Goal: Task Accomplishment & Management: Use online tool/utility

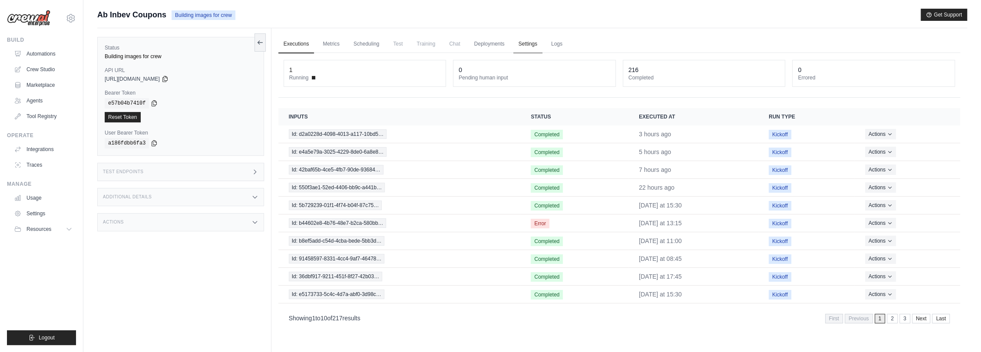
click at [523, 39] on link "Settings" at bounding box center [527, 44] width 29 height 18
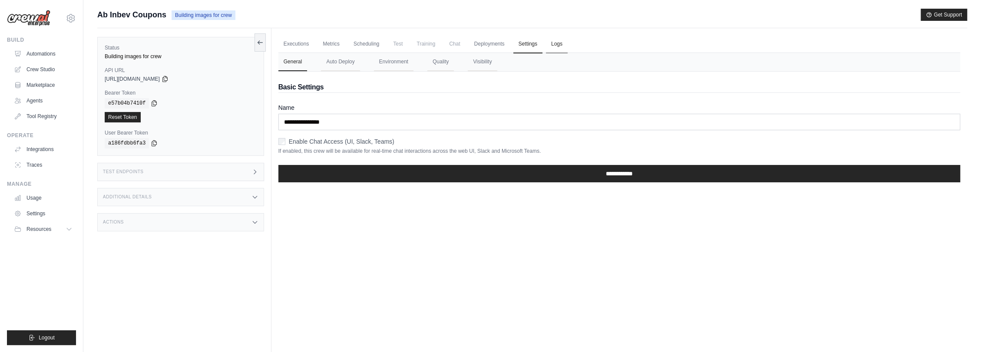
click at [558, 39] on link "Logs" at bounding box center [557, 44] width 22 height 18
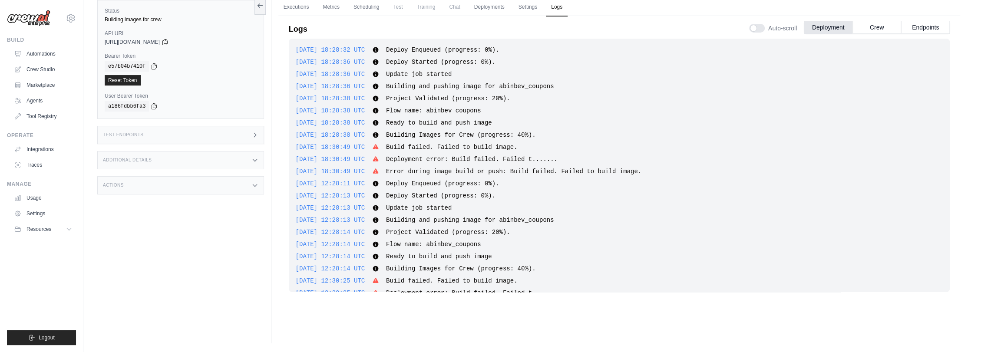
scroll to position [571, 0]
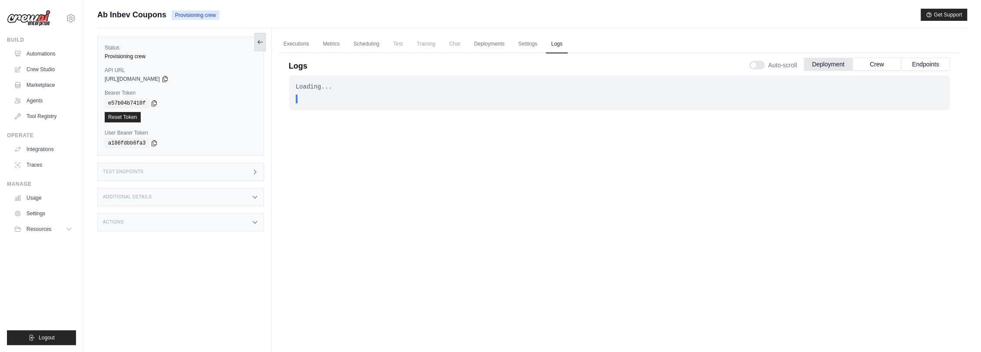
click at [257, 43] on icon at bounding box center [260, 42] width 7 height 7
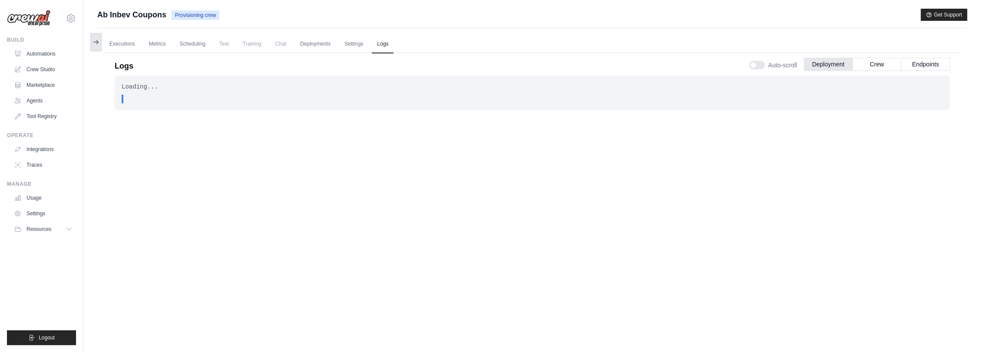
click at [90, 43] on button at bounding box center [95, 42] width 11 height 18
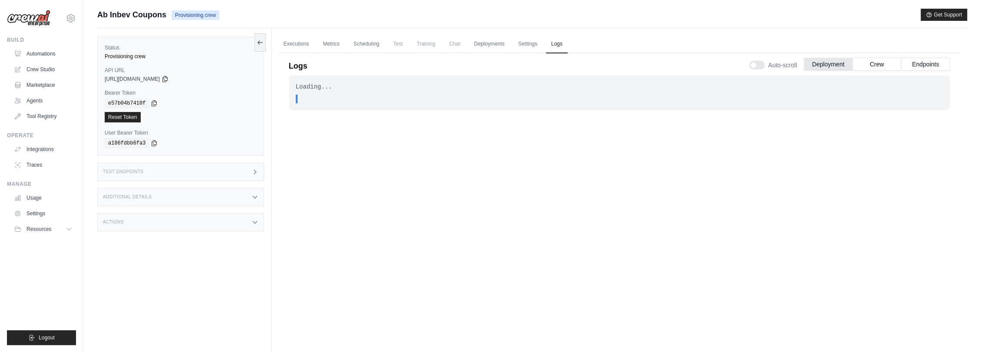
click at [264, 12] on div "Ab Inbev Coupons Provisioning crew Get Support" at bounding box center [531, 15] width 869 height 12
click at [289, 39] on link "Executions" at bounding box center [296, 44] width 36 height 18
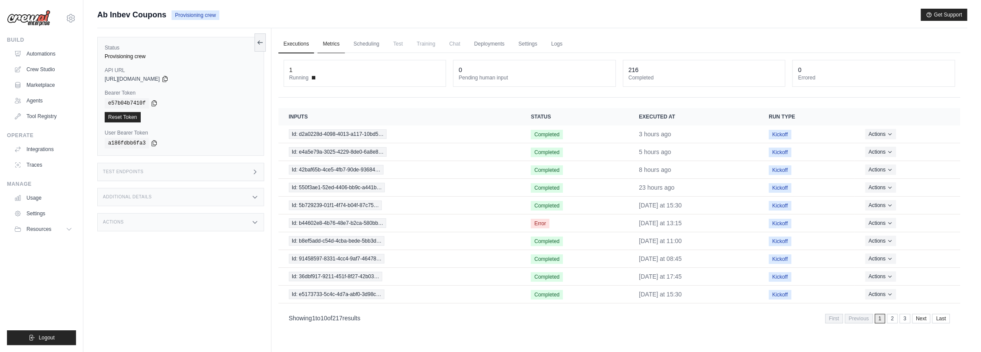
click at [323, 41] on link "Metrics" at bounding box center [330, 44] width 27 height 18
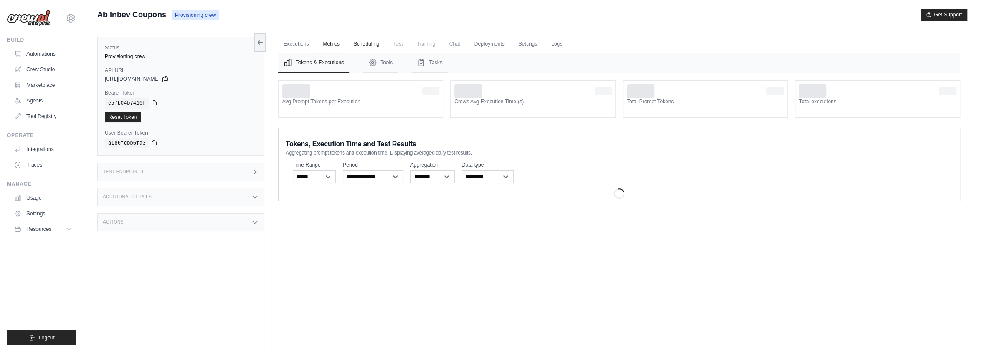
click at [363, 43] on link "Scheduling" at bounding box center [366, 44] width 36 height 18
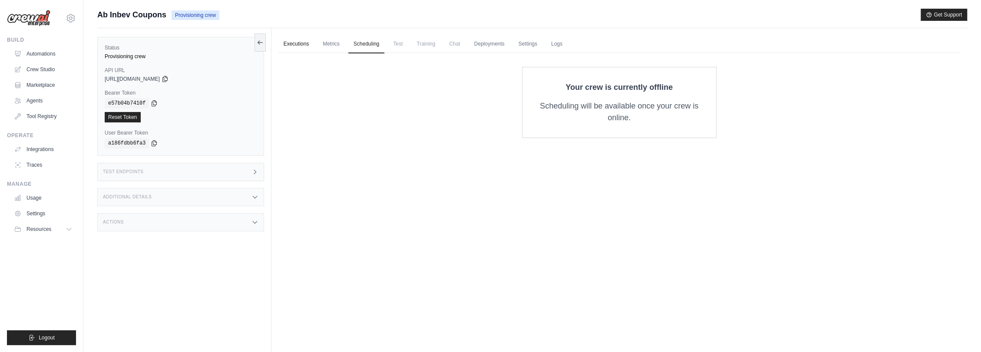
click at [296, 41] on link "Executions" at bounding box center [296, 44] width 36 height 18
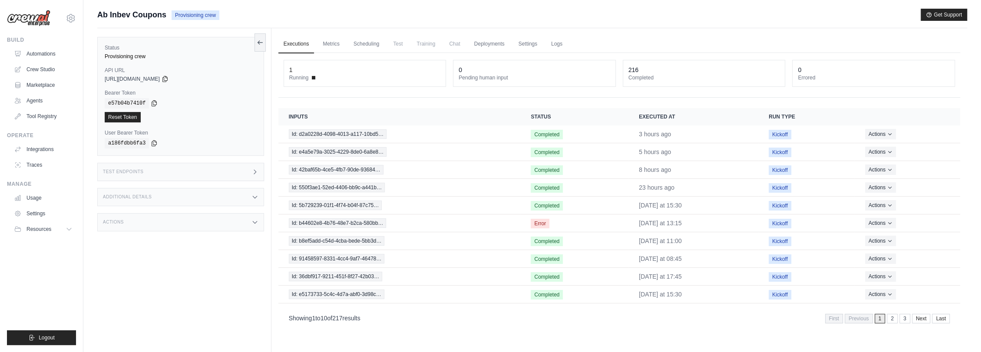
click at [279, 14] on div "Ab Inbev Coupons Provisioning crew Get Support" at bounding box center [531, 15] width 869 height 12
click at [368, 131] on span "Id: d2a0228d-4098-4013-a117-10bd5…" at bounding box center [338, 134] width 98 height 10
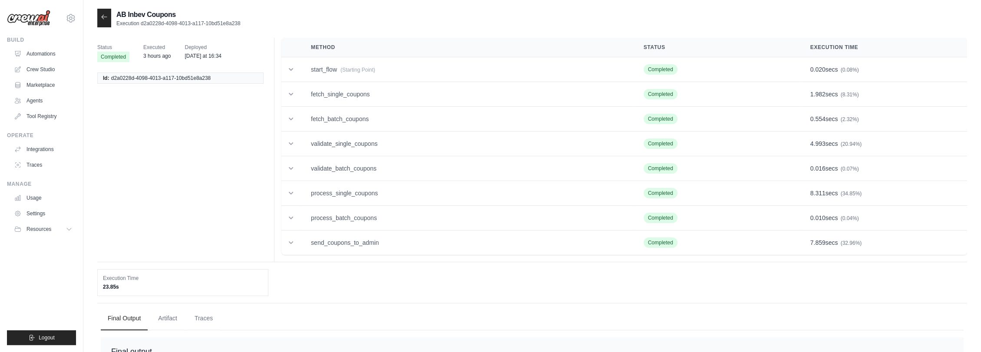
click at [104, 17] on icon at bounding box center [104, 16] width 7 height 7
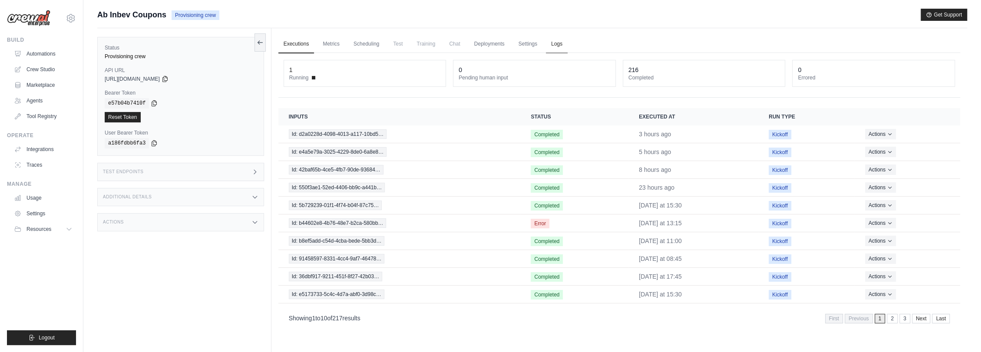
click at [557, 43] on link "Logs" at bounding box center [557, 44] width 22 height 18
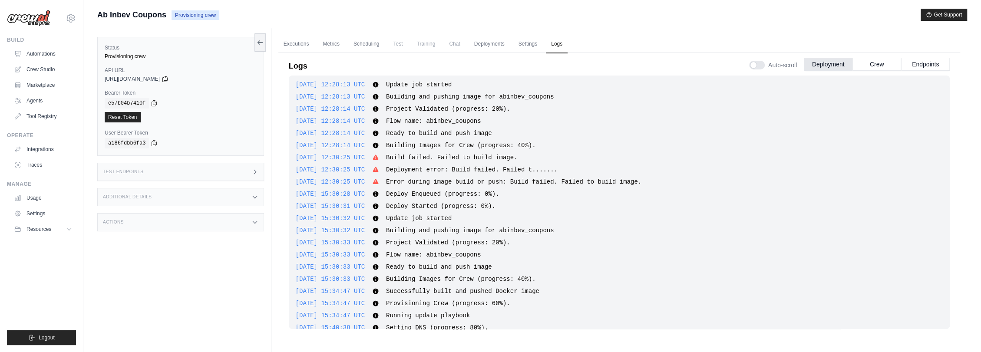
scroll to position [137, 0]
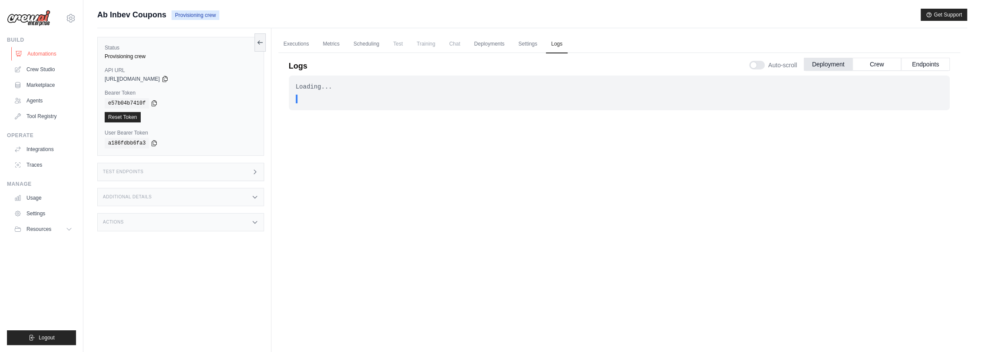
click at [51, 53] on link "Automations" at bounding box center [44, 54] width 66 height 14
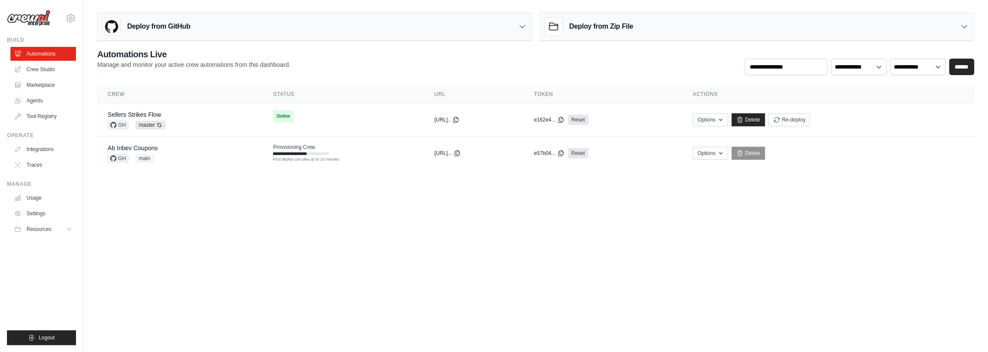
click at [52, 53] on link "Automations" at bounding box center [43, 54] width 66 height 14
click at [297, 121] on td "Online" at bounding box center [343, 116] width 161 height 26
click at [320, 152] on td "Provisioning Crew First deploy can take up to 10 minutes" at bounding box center [343, 149] width 161 height 25
click at [278, 154] on div at bounding box center [289, 153] width 33 height 3
click at [311, 153] on td "Provisioning Crew First deploy can take up to 10 minutes" at bounding box center [343, 149] width 161 height 25
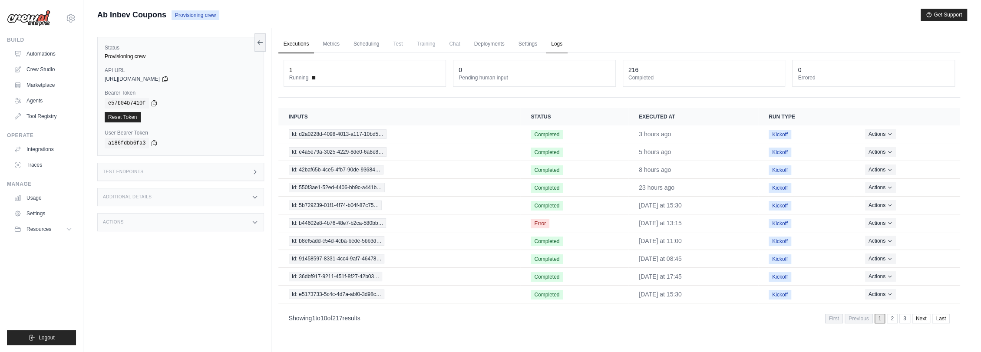
click at [557, 43] on link "Logs" at bounding box center [557, 44] width 22 height 18
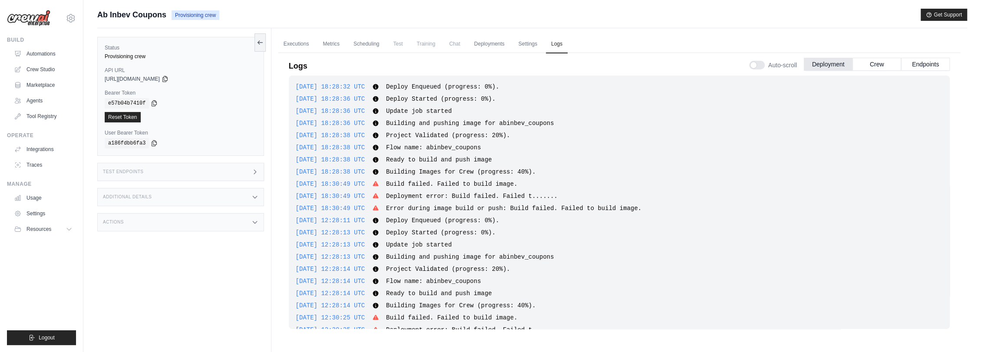
scroll to position [571, 0]
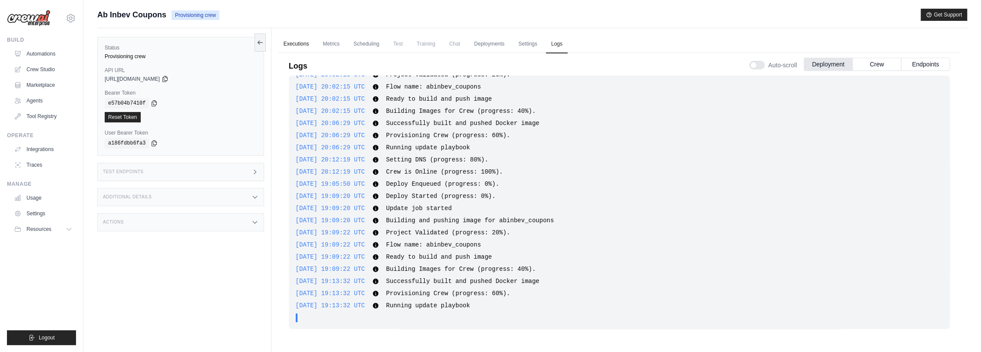
click at [298, 43] on link "Executions" at bounding box center [296, 44] width 36 height 18
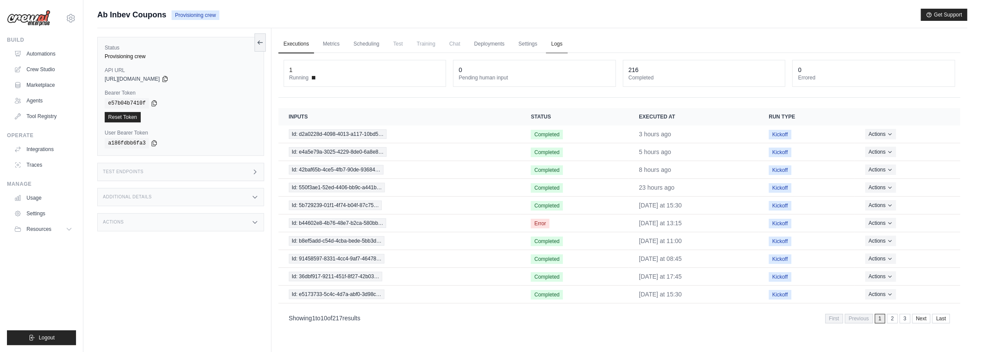
click at [560, 44] on link "Logs" at bounding box center [557, 44] width 22 height 18
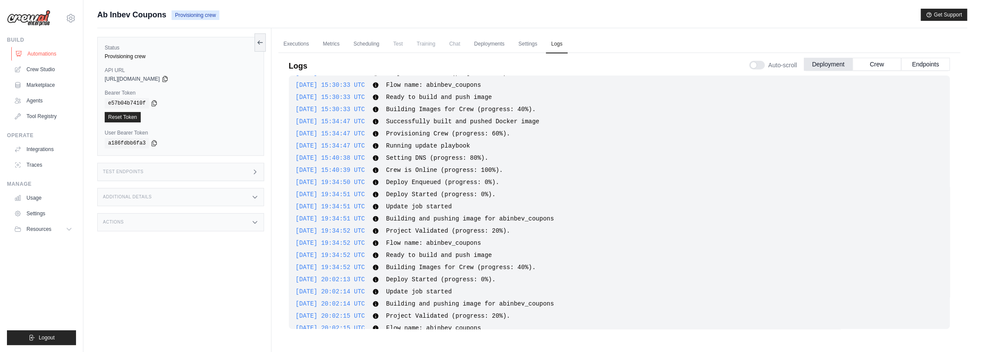
click at [47, 50] on link "Automations" at bounding box center [44, 54] width 66 height 14
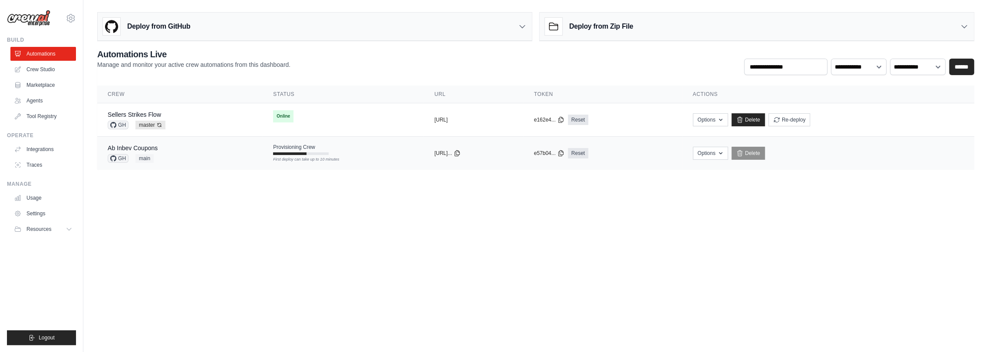
click at [303, 146] on div "Provisioning Crew First deploy can take up to 10 minutes" at bounding box center [301, 149] width 56 height 11
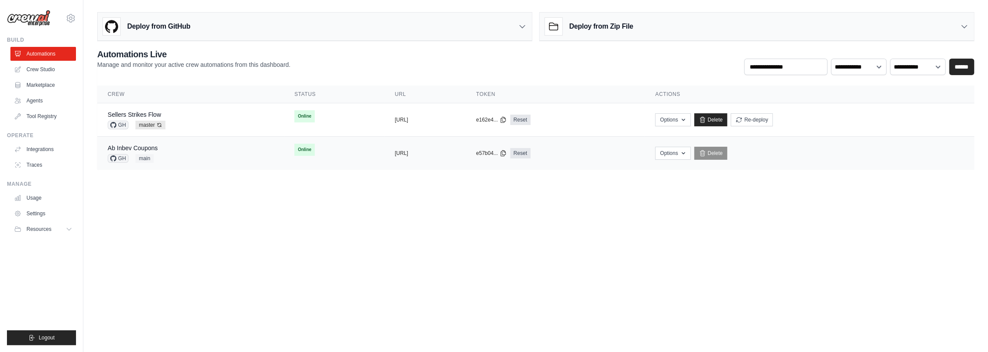
click at [176, 145] on div "Ab Inbev Coupons GH main" at bounding box center [191, 153] width 166 height 19
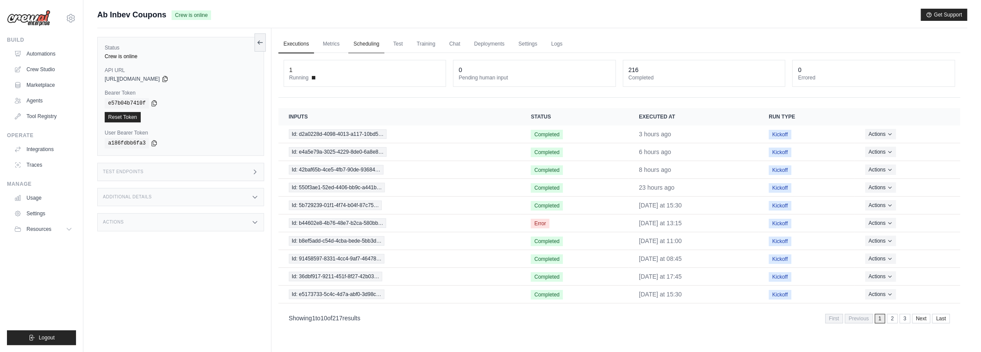
click at [374, 41] on link "Scheduling" at bounding box center [366, 44] width 36 height 18
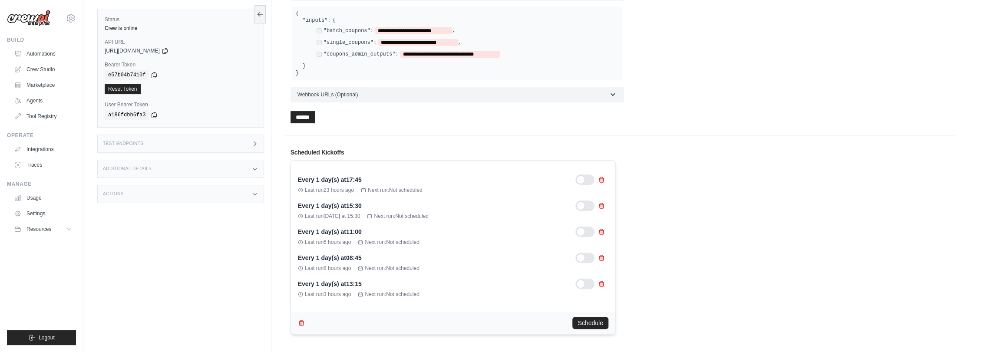
scroll to position [145, 0]
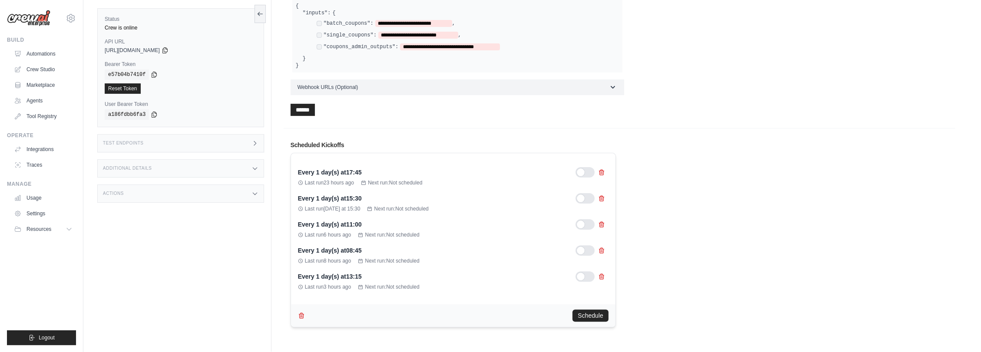
click at [592, 172] on div at bounding box center [584, 172] width 19 height 10
click at [590, 195] on div at bounding box center [584, 198] width 19 height 10
click at [592, 224] on div at bounding box center [584, 224] width 19 height 10
click at [592, 250] on div at bounding box center [584, 250] width 19 height 10
click at [590, 275] on div at bounding box center [584, 276] width 19 height 10
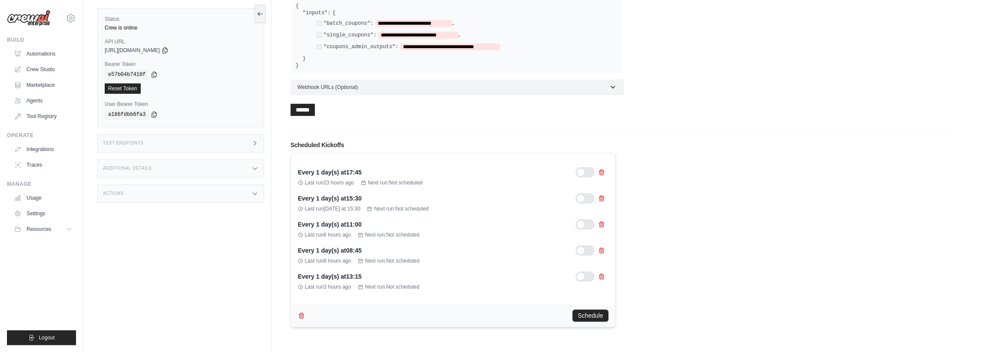
click at [676, 267] on div "Every 1 day(s) at 17:45 Last run 23 hours ago Next run: Not scheduled Every 1 d…" at bounding box center [618, 238] width 657 height 178
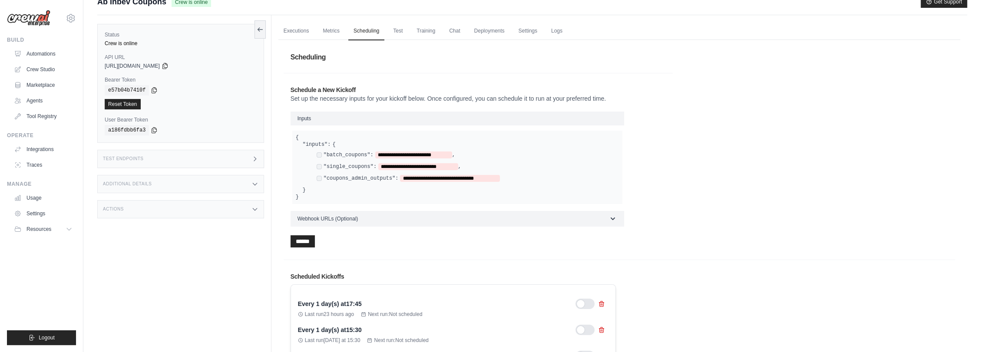
scroll to position [0, 0]
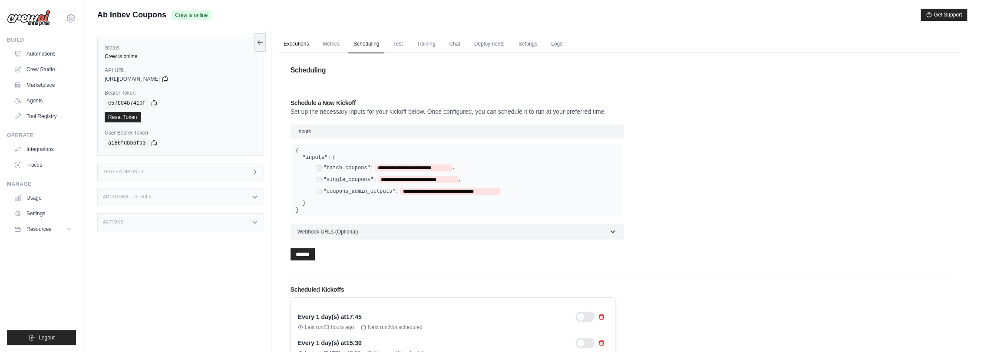
click at [298, 41] on link "Executions" at bounding box center [296, 44] width 36 height 18
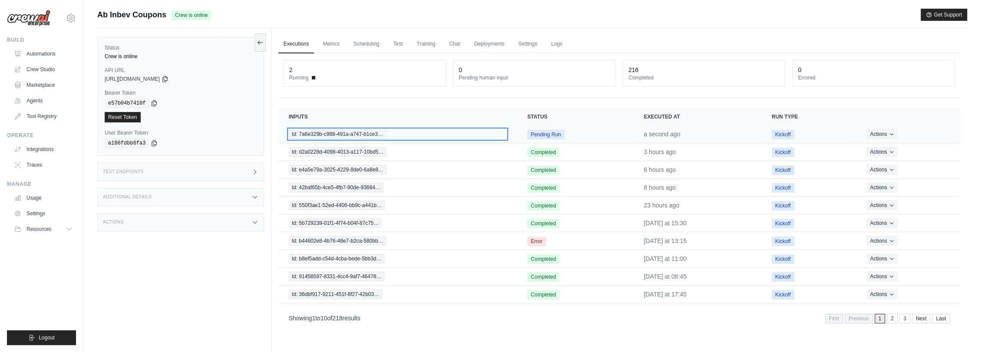
click at [364, 132] on span "Id: 7a6e329b-c988-491a-a747-b1ce3…" at bounding box center [337, 134] width 97 height 10
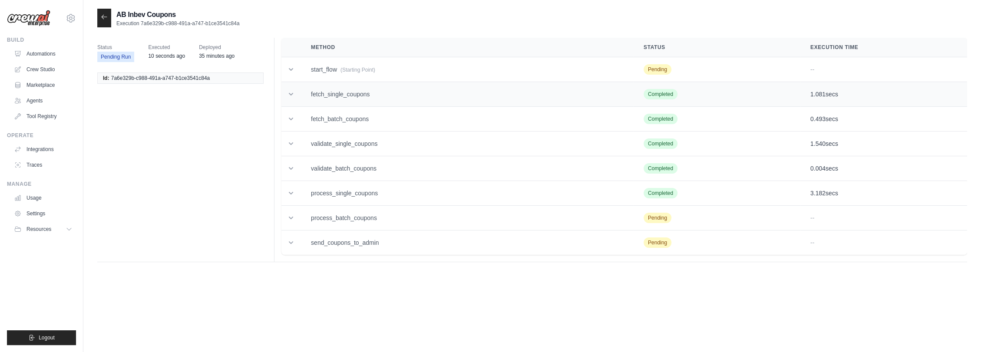
click at [347, 95] on td "fetch_single_coupons" at bounding box center [466, 94] width 333 height 25
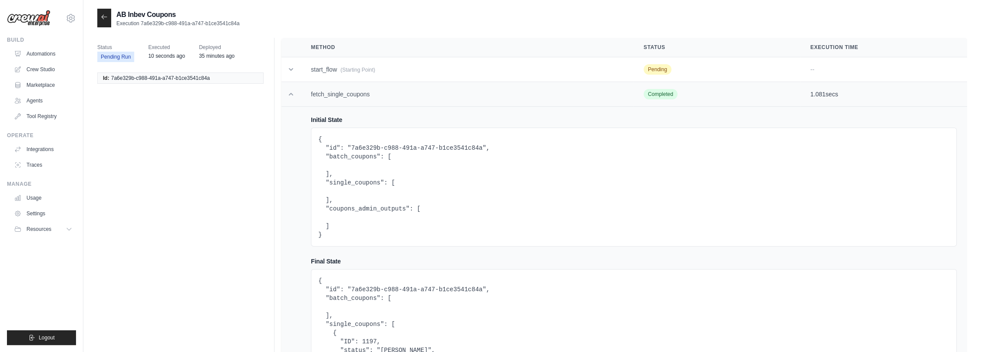
click at [347, 95] on td "fetch_single_coupons" at bounding box center [466, 94] width 333 height 25
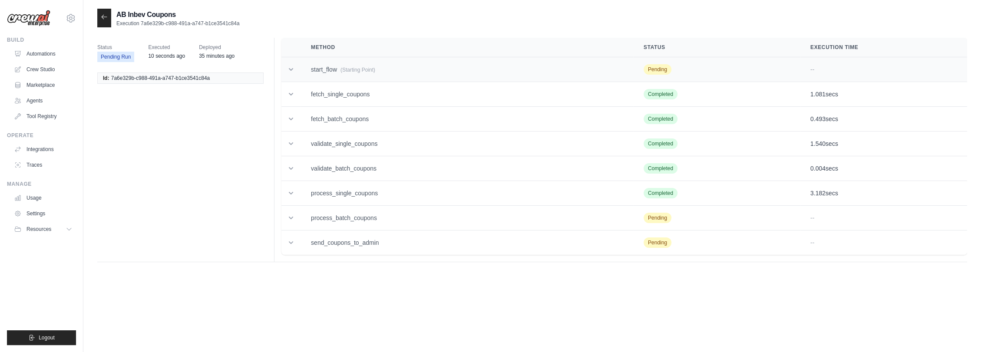
click at [351, 72] on span "(Starting Point)" at bounding box center [357, 70] width 35 height 6
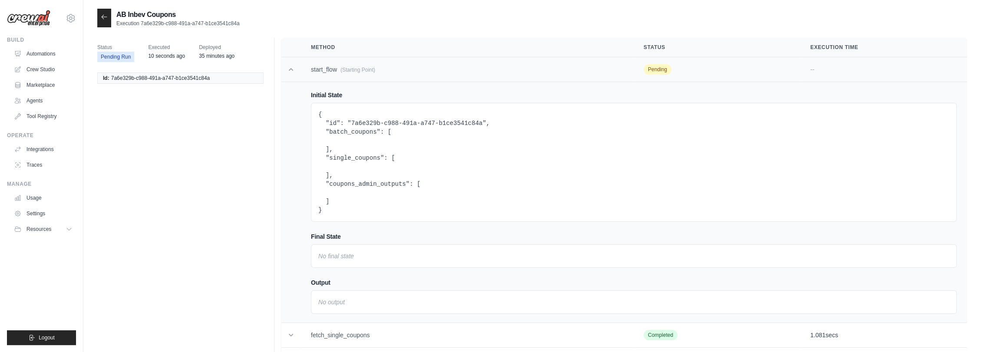
click at [353, 71] on span "(Starting Point)" at bounding box center [357, 70] width 35 height 6
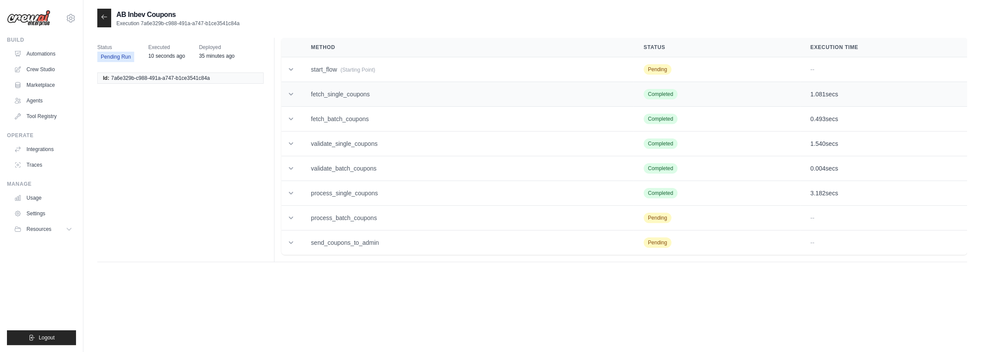
click at [667, 96] on span "Completed" at bounding box center [660, 94] width 34 height 10
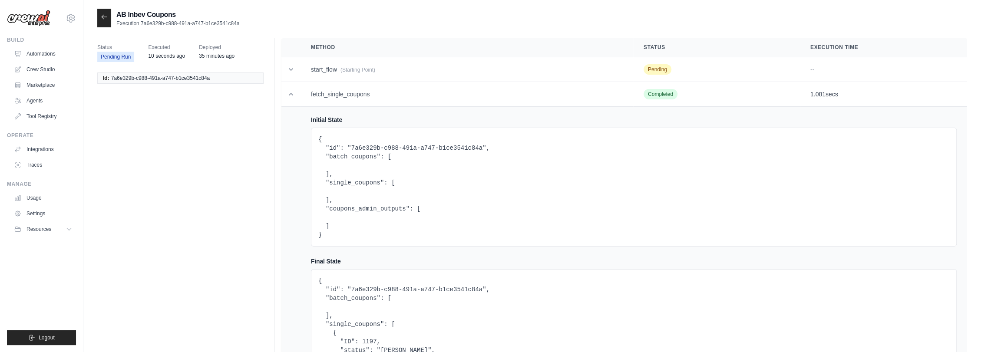
click at [101, 19] on icon at bounding box center [104, 16] width 7 height 7
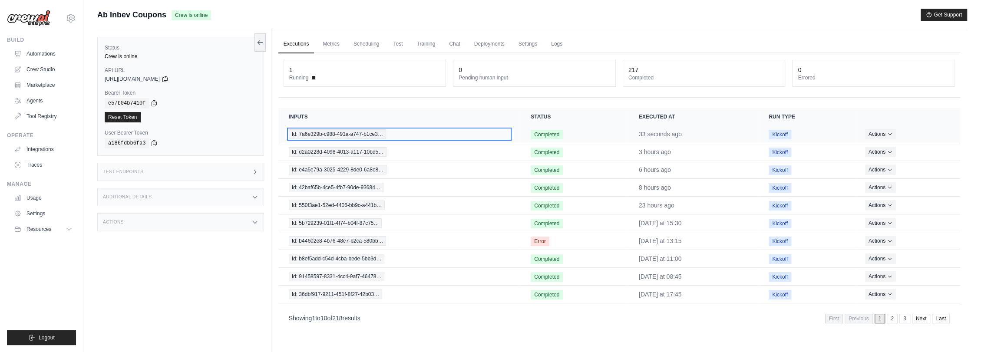
click at [375, 132] on span "Id: 7a6e329b-c988-491a-a747-b1ce3…" at bounding box center [337, 134] width 97 height 10
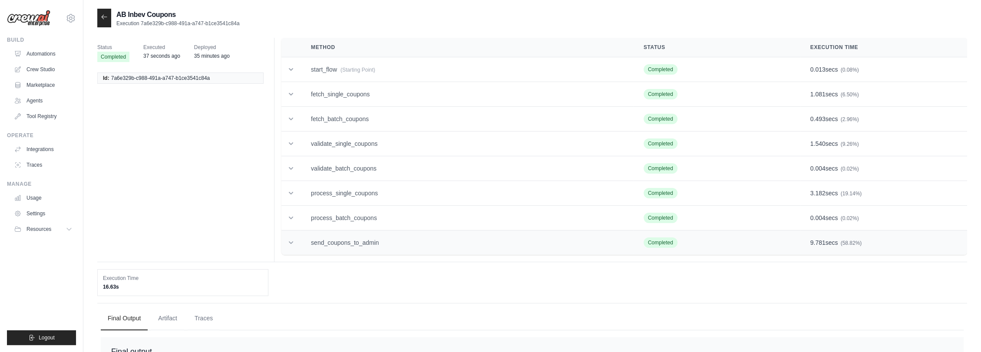
click at [429, 245] on td "send_coupons_to_admin" at bounding box center [466, 243] width 333 height 25
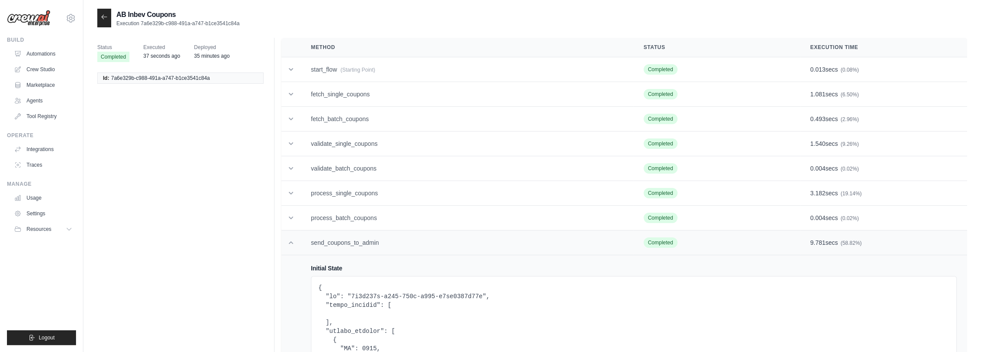
click at [367, 240] on td "send_coupons_to_admin" at bounding box center [466, 243] width 333 height 25
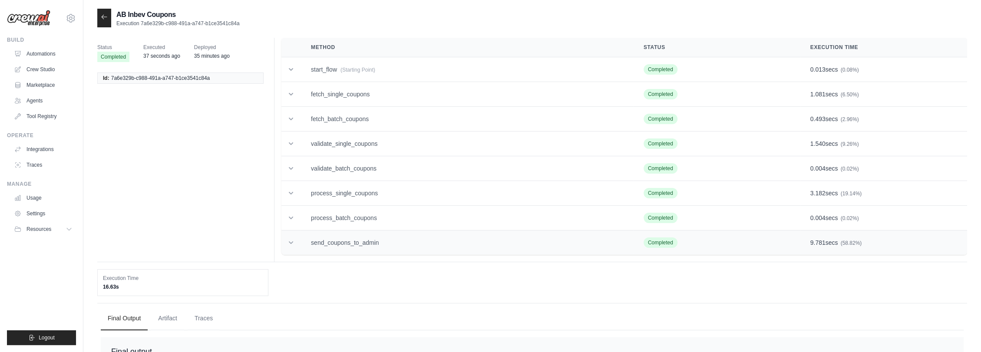
click at [367, 240] on td "send_coupons_to_admin" at bounding box center [466, 243] width 333 height 25
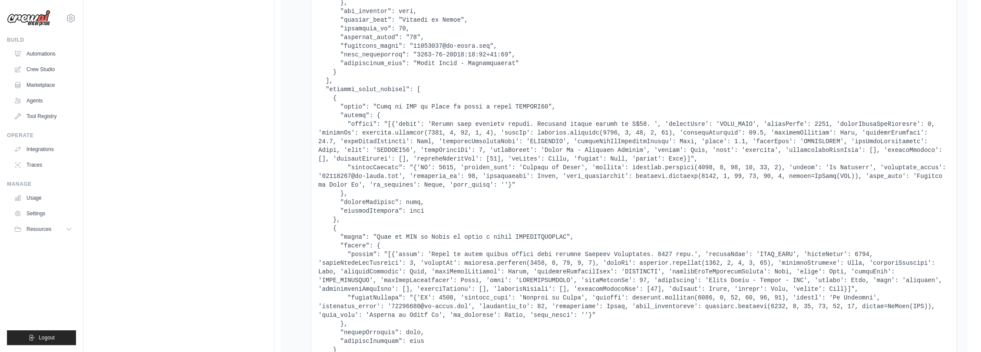
scroll to position [965, 0]
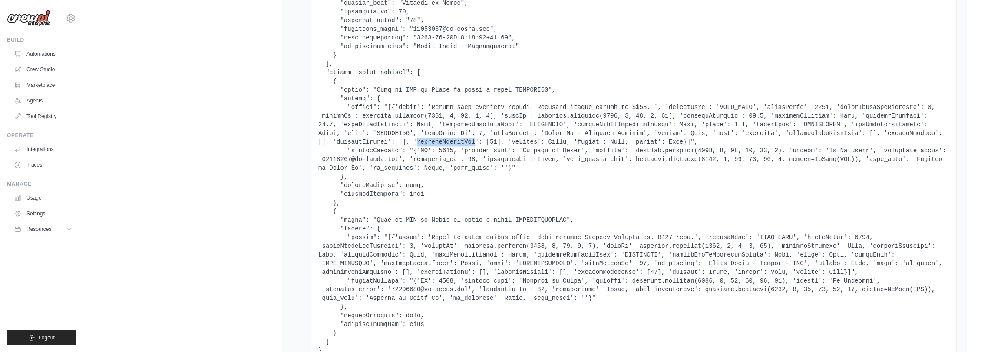
drag, startPoint x: 825, startPoint y: 133, endPoint x: 878, endPoint y: 131, distance: 53.0
click at [878, 131] on pre at bounding box center [633, 42] width 631 height 625
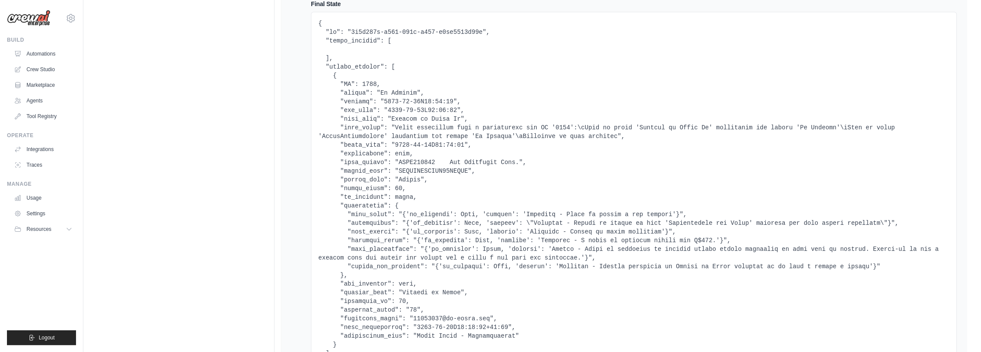
scroll to position [723, 0]
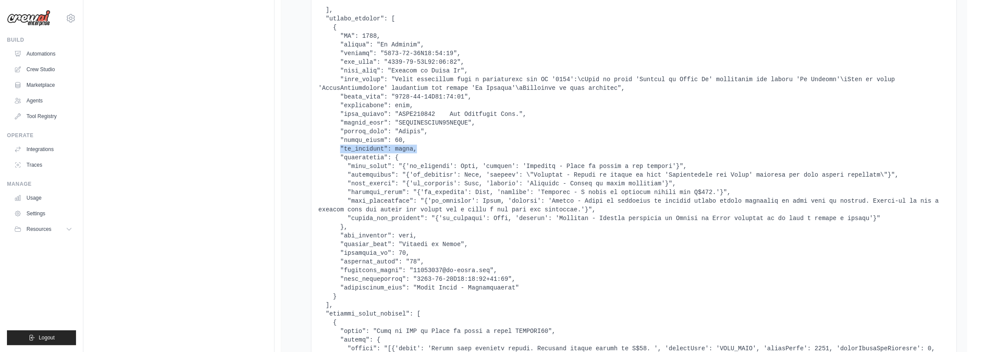
drag, startPoint x: 337, startPoint y: 149, endPoint x: 412, endPoint y: 149, distance: 75.1
click at [412, 149] on pre at bounding box center [633, 283] width 631 height 625
click at [421, 148] on pre at bounding box center [633, 283] width 631 height 625
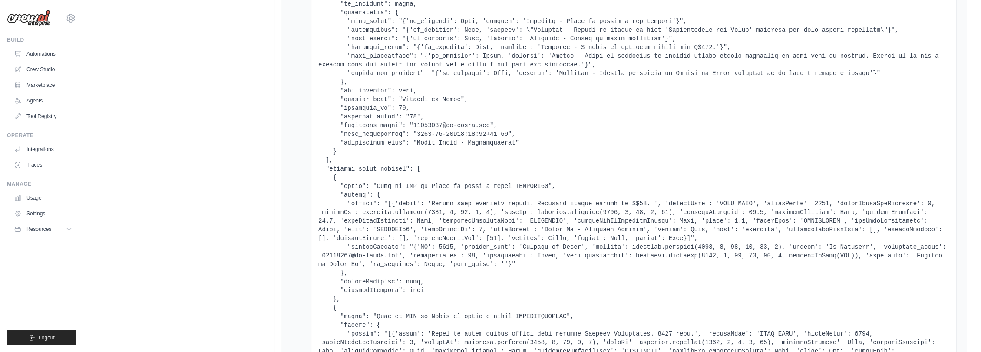
scroll to position [916, 0]
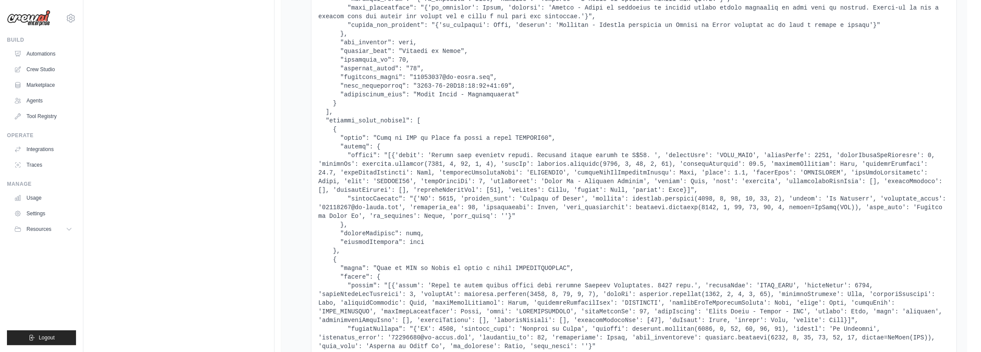
click at [509, 135] on pre at bounding box center [633, 90] width 631 height 625
copy pre "TUDOCOM70"
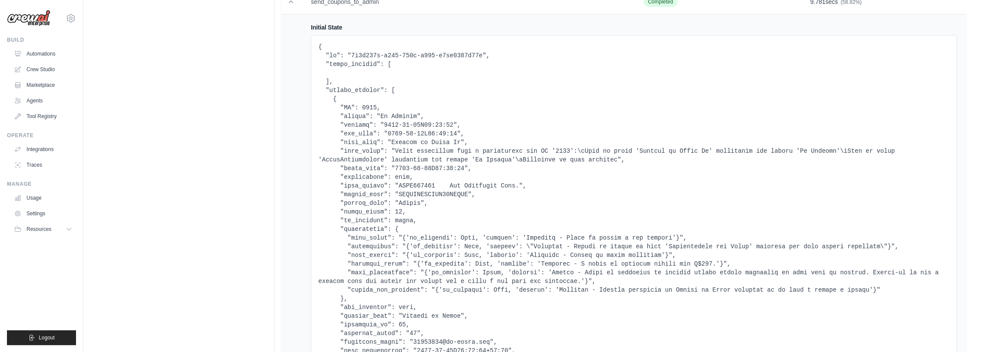
scroll to position [0, 0]
